Goal: Information Seeking & Learning: Learn about a topic

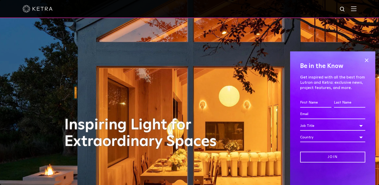
click at [357, 7] on img at bounding box center [354, 8] width 6 height 5
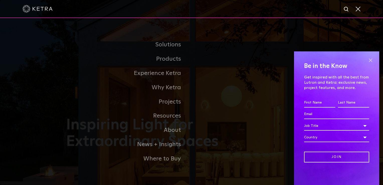
click at [371, 61] on span at bounding box center [371, 60] width 8 height 8
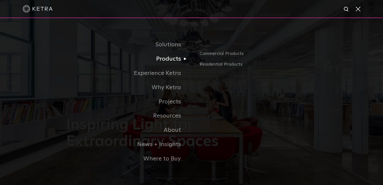
click at [181, 61] on link "Products" at bounding box center [128, 59] width 125 height 14
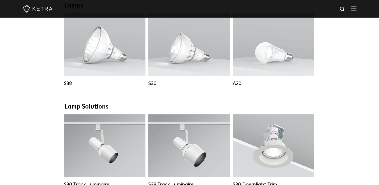
scroll to position [386, 0]
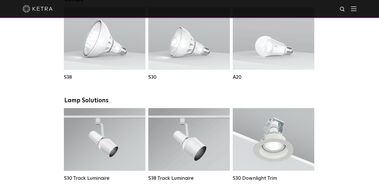
click at [357, 8] on img at bounding box center [354, 8] width 6 height 5
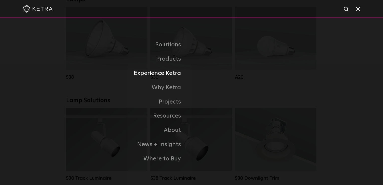
click at [169, 73] on link "Experience Ketra" at bounding box center [128, 73] width 125 height 14
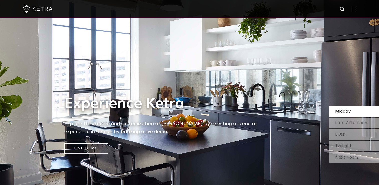
click at [357, 9] on img at bounding box center [354, 8] width 6 height 5
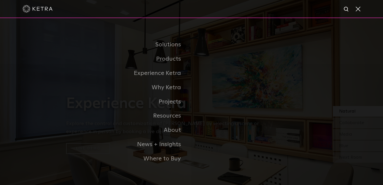
click at [359, 10] on span at bounding box center [358, 8] width 6 height 5
